Goal: Find contact information: Find contact information

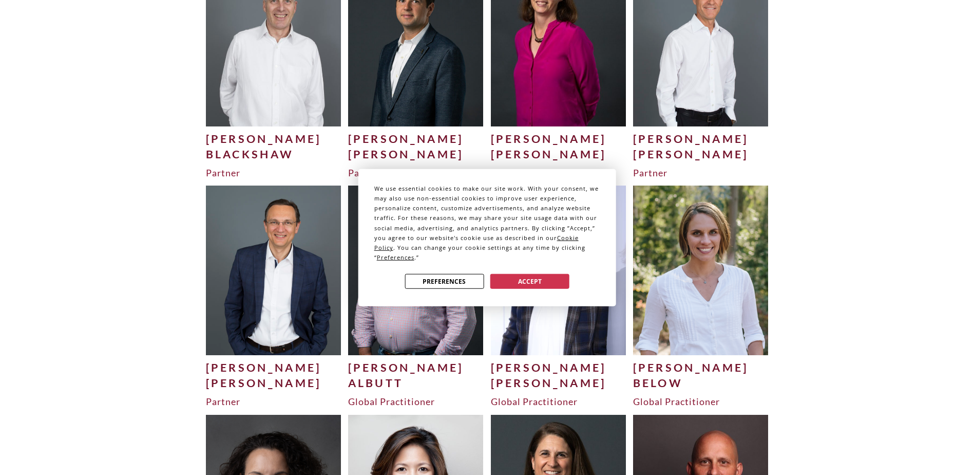
scroll to position [308, 0]
click at [278, 284] on div "We use essential cookies to make our site work. With your consent, we may also …" at bounding box center [487, 237] width 974 height 475
click at [524, 278] on button "Accept" at bounding box center [530, 281] width 79 height 15
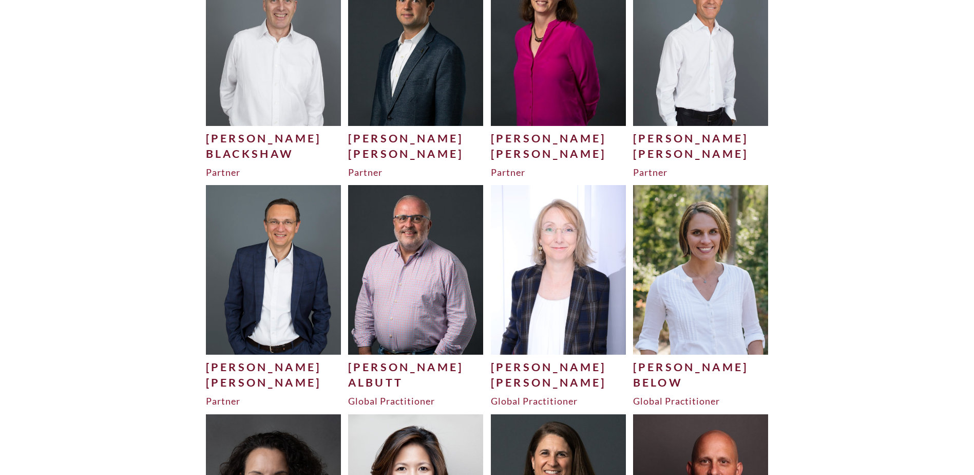
click at [271, 274] on img at bounding box center [274, 269] width 136 height 169
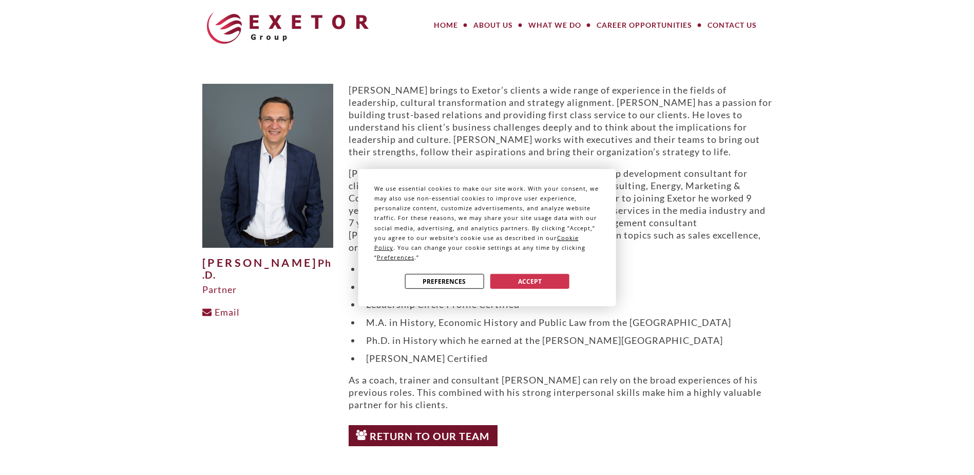
click at [734, 26] on div "We use essential cookies to make our site work. With your consent, we may also …" at bounding box center [487, 237] width 974 height 475
click at [536, 280] on button "Accept" at bounding box center [530, 281] width 79 height 15
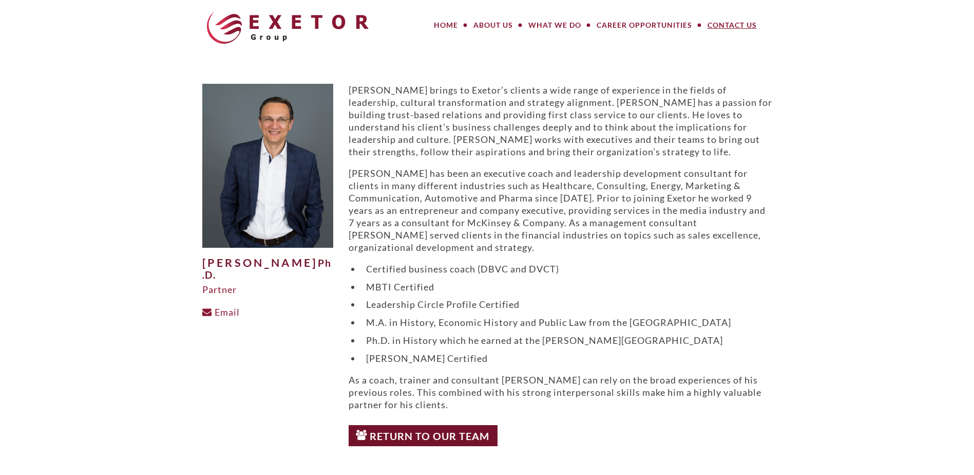
click at [723, 27] on link "Contact Us" at bounding box center [732, 25] width 65 height 21
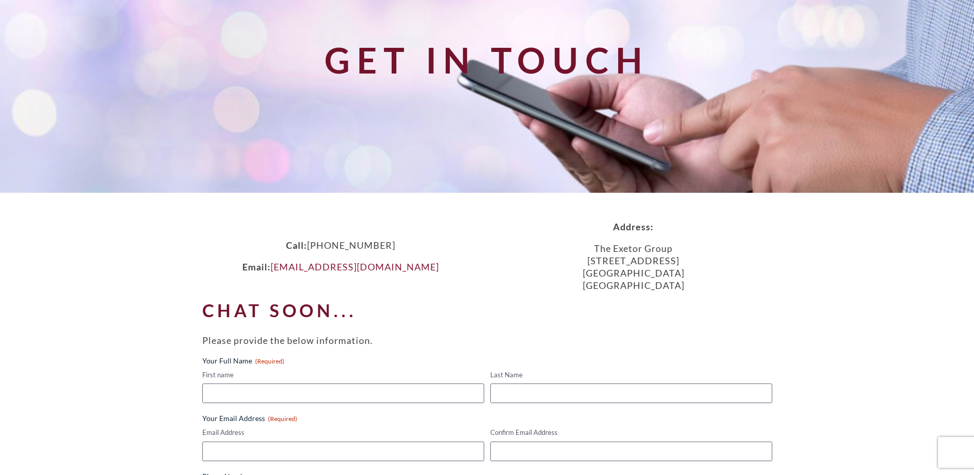
scroll to position [103, 0]
